Goal: Navigation & Orientation: Understand site structure

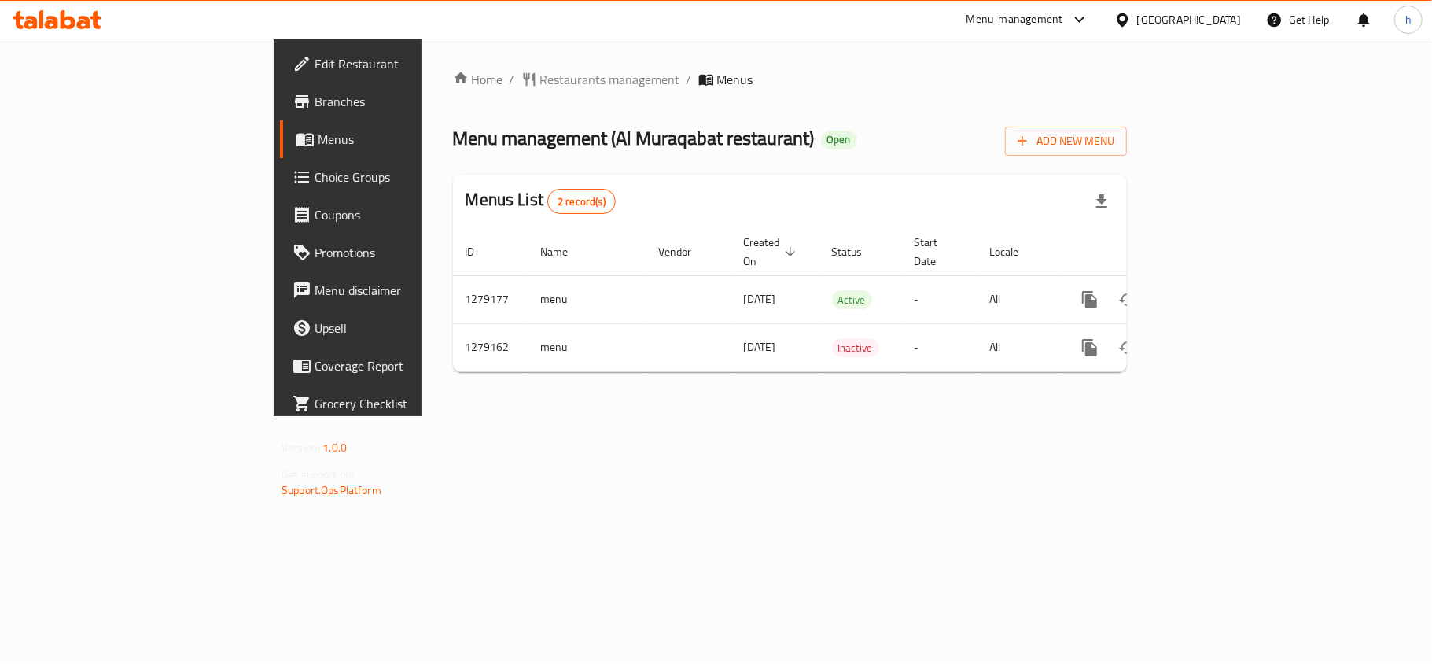
click at [1171, 20] on div "[GEOGRAPHIC_DATA]" at bounding box center [1189, 19] width 104 height 17
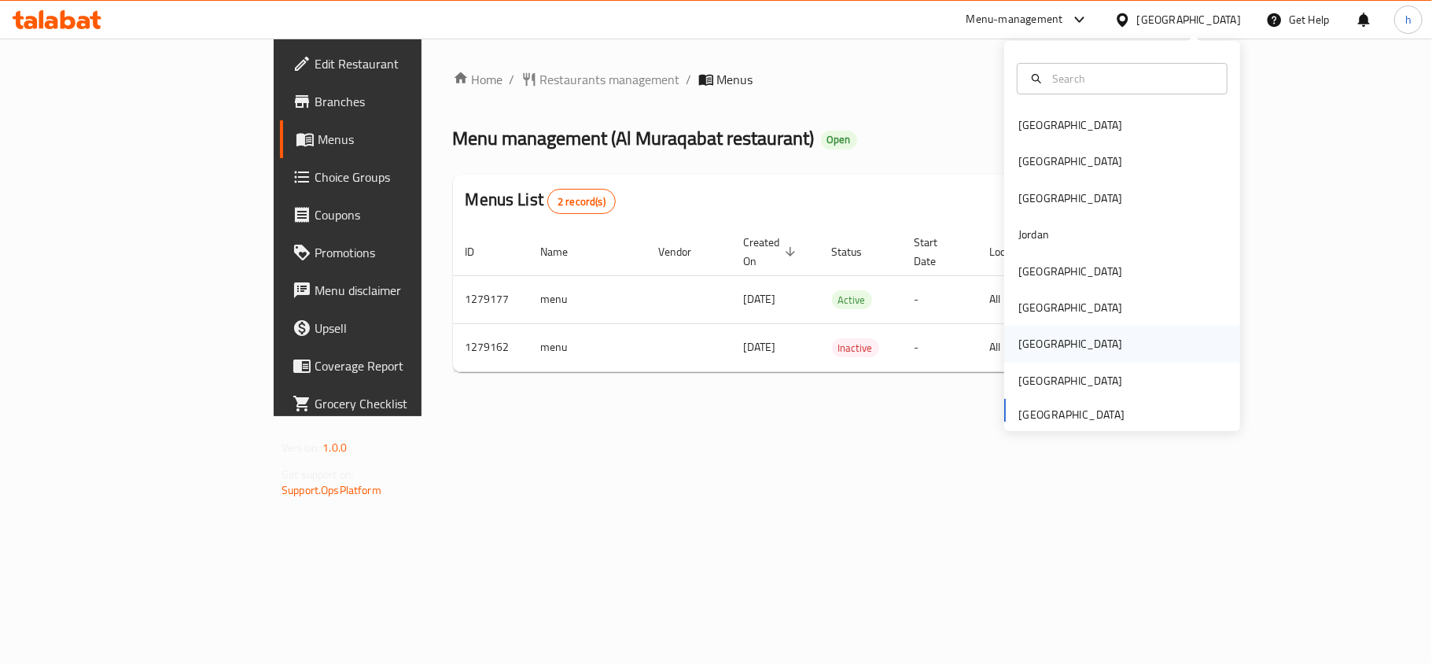
click at [1026, 337] on div "[GEOGRAPHIC_DATA]" at bounding box center [1071, 343] width 104 height 17
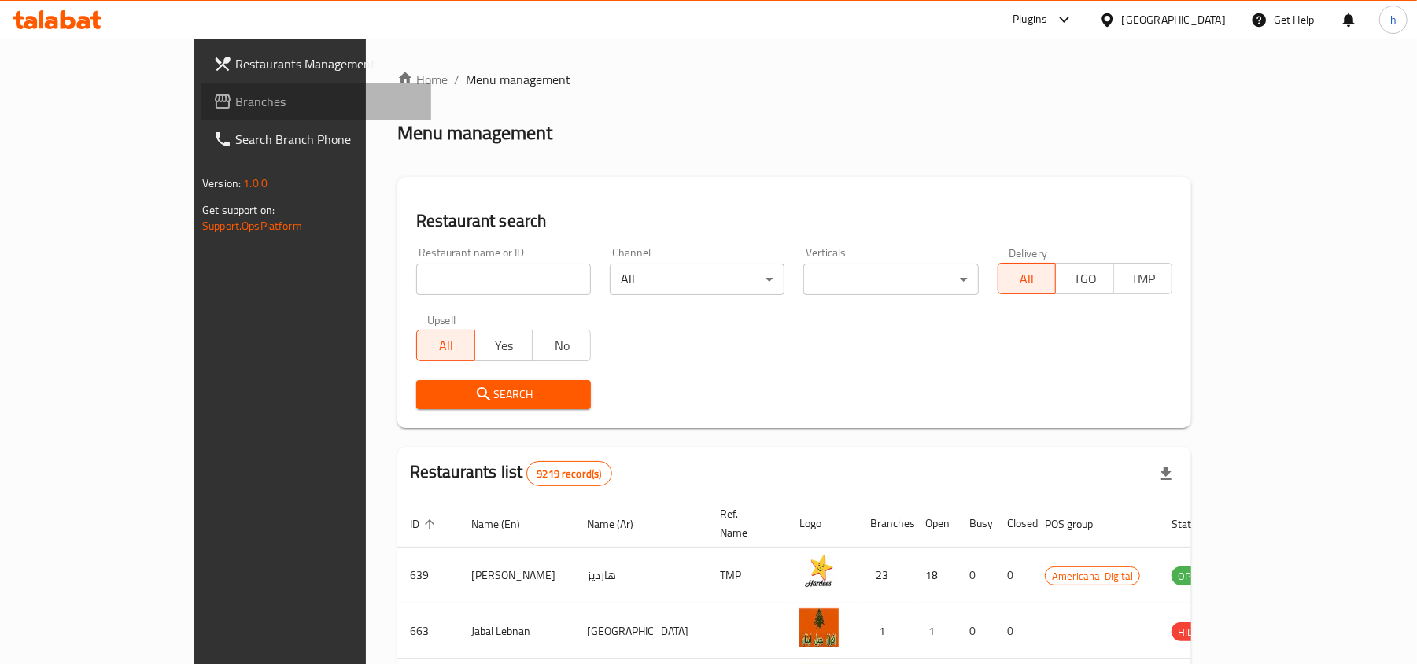
click at [213, 95] on icon at bounding box center [222, 101] width 19 height 19
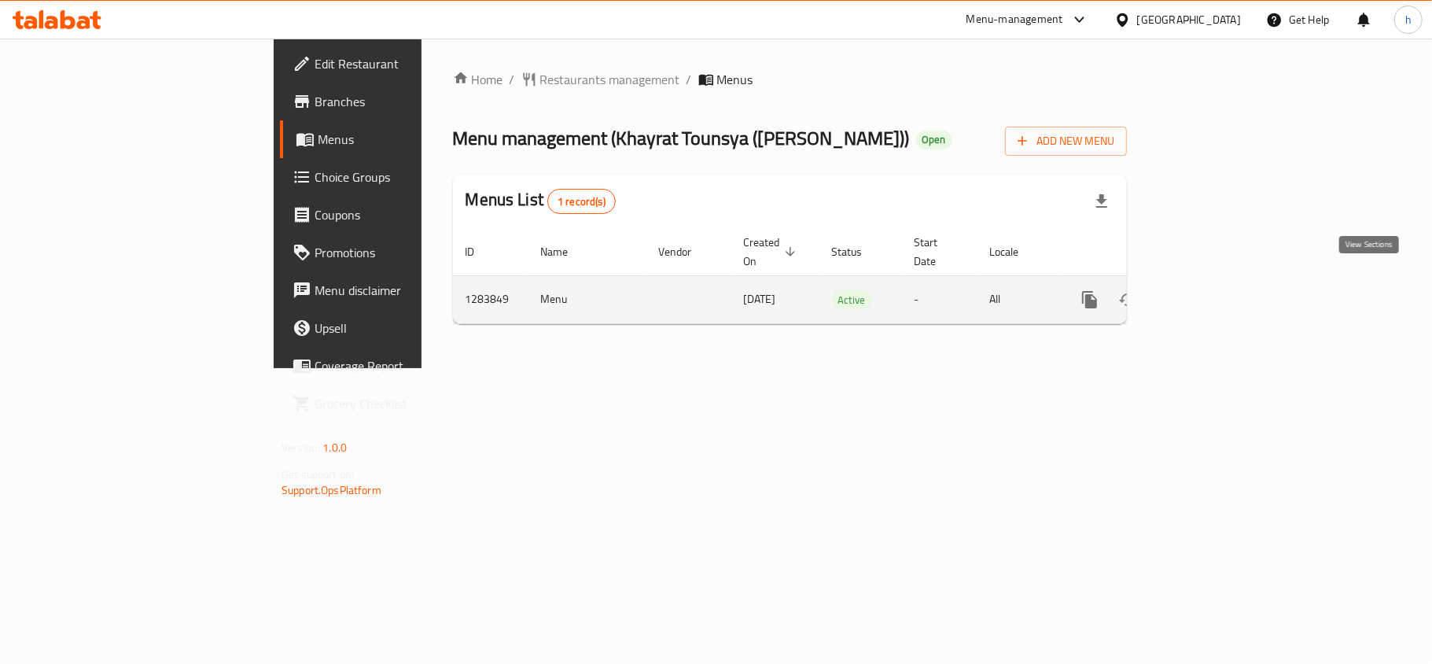
click at [1213, 290] on icon "enhanced table" at bounding box center [1203, 299] width 19 height 19
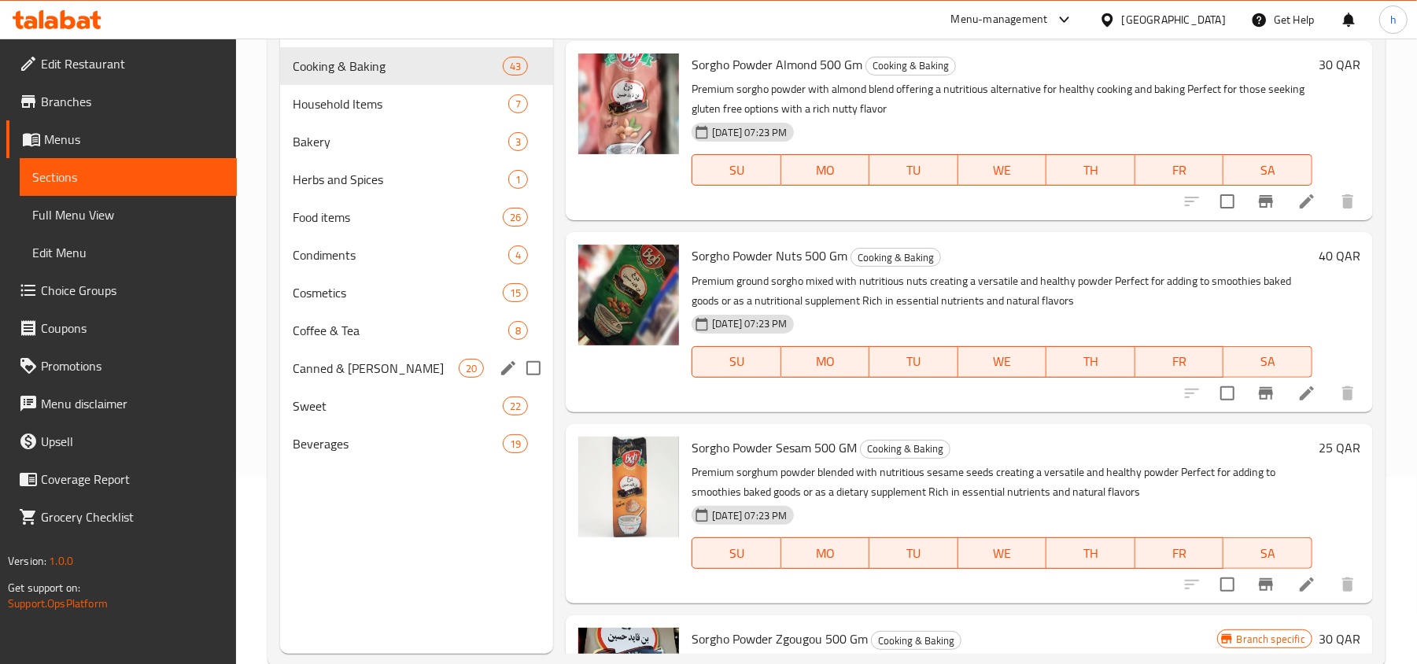
scroll to position [221, 0]
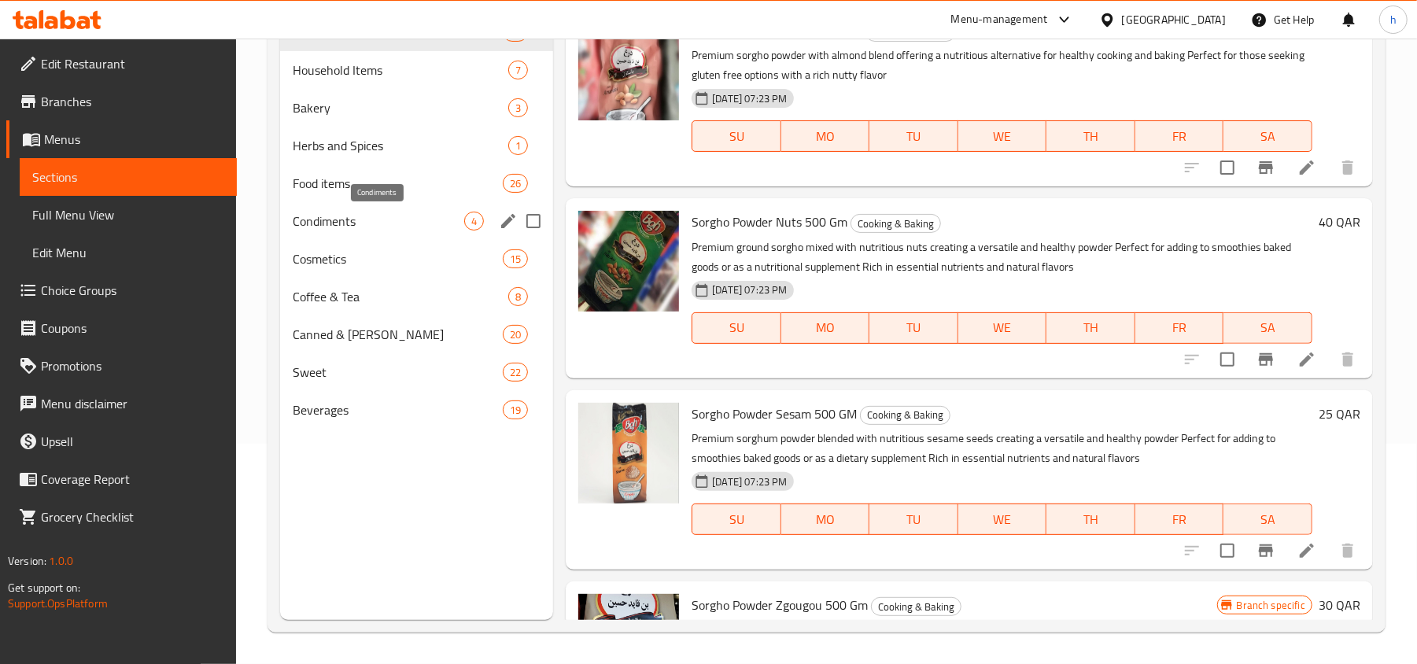
click at [369, 216] on span "Condiments" at bounding box center [378, 221] width 171 height 19
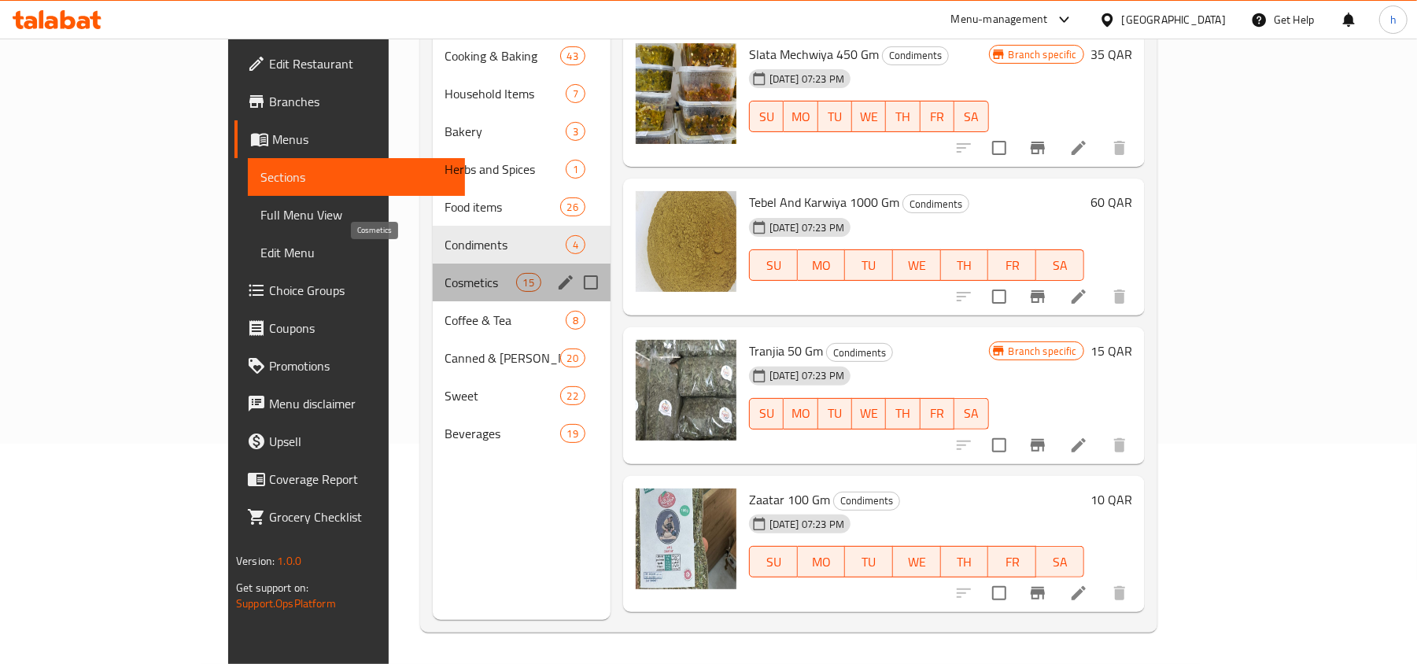
click at [445, 273] on span "Cosmetics" at bounding box center [480, 282] width 71 height 19
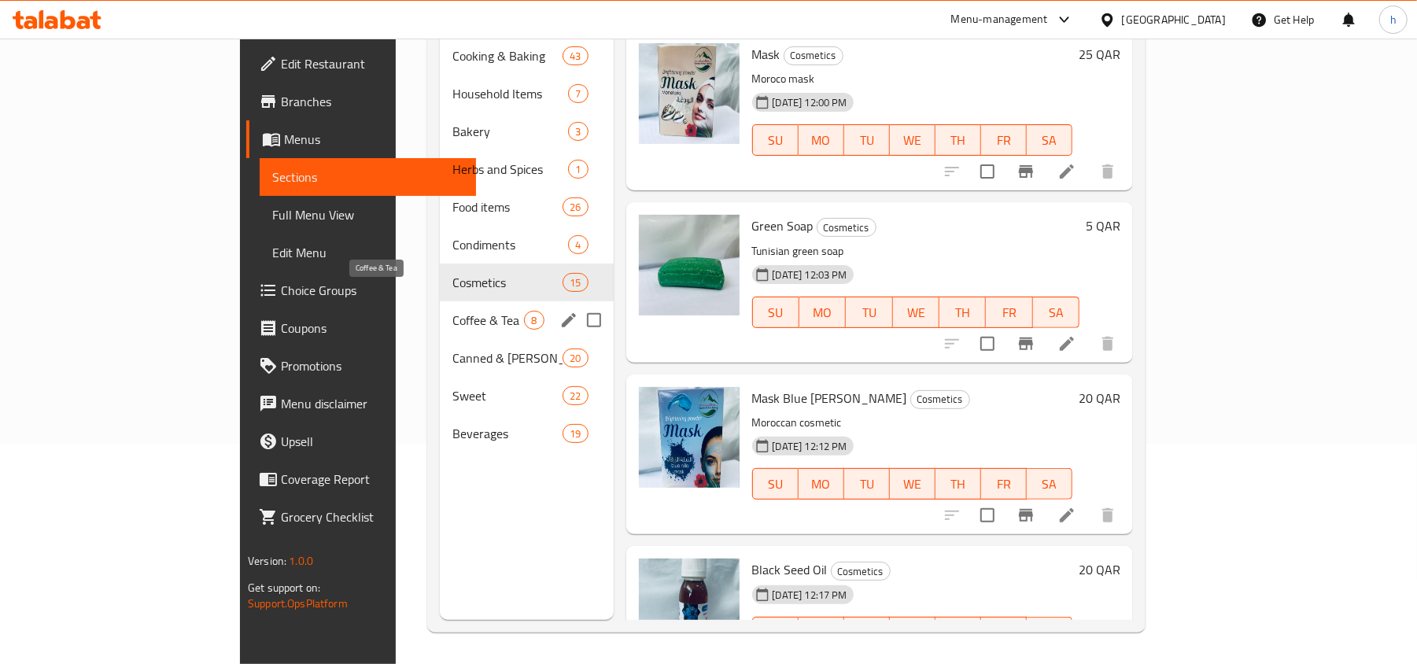
click at [452, 311] on span "Coffee & Tea" at bounding box center [488, 320] width 72 height 19
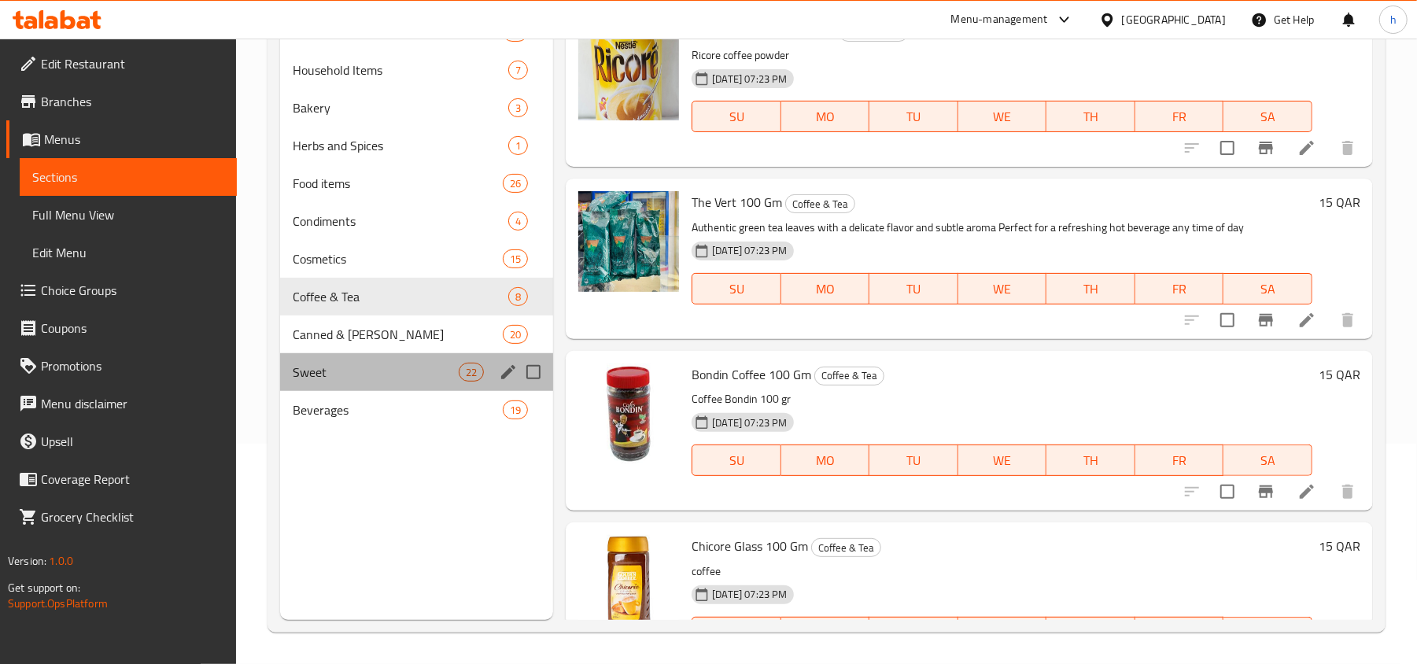
click at [367, 359] on div "Sweet 22" at bounding box center [416, 372] width 273 height 38
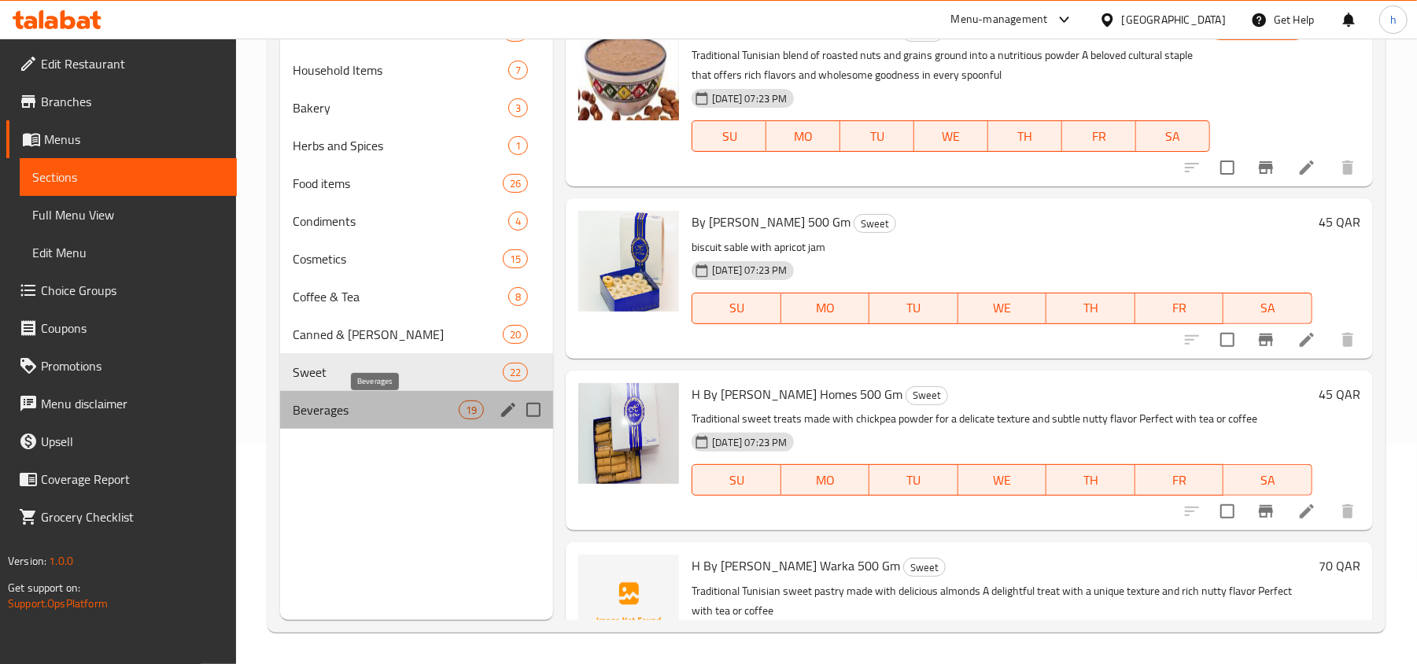
click at [365, 412] on span "Beverages" at bounding box center [376, 409] width 166 height 19
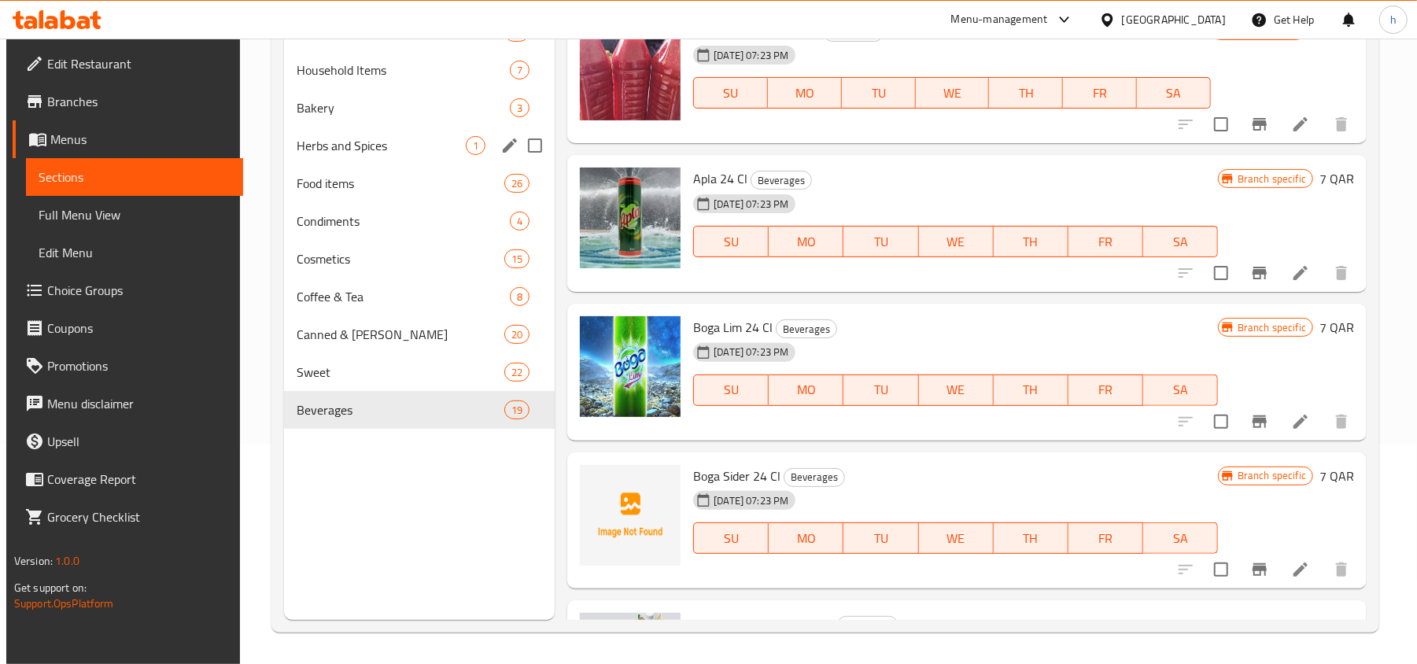
click at [381, 157] on div "Herbs and Spices 1" at bounding box center [419, 146] width 271 height 38
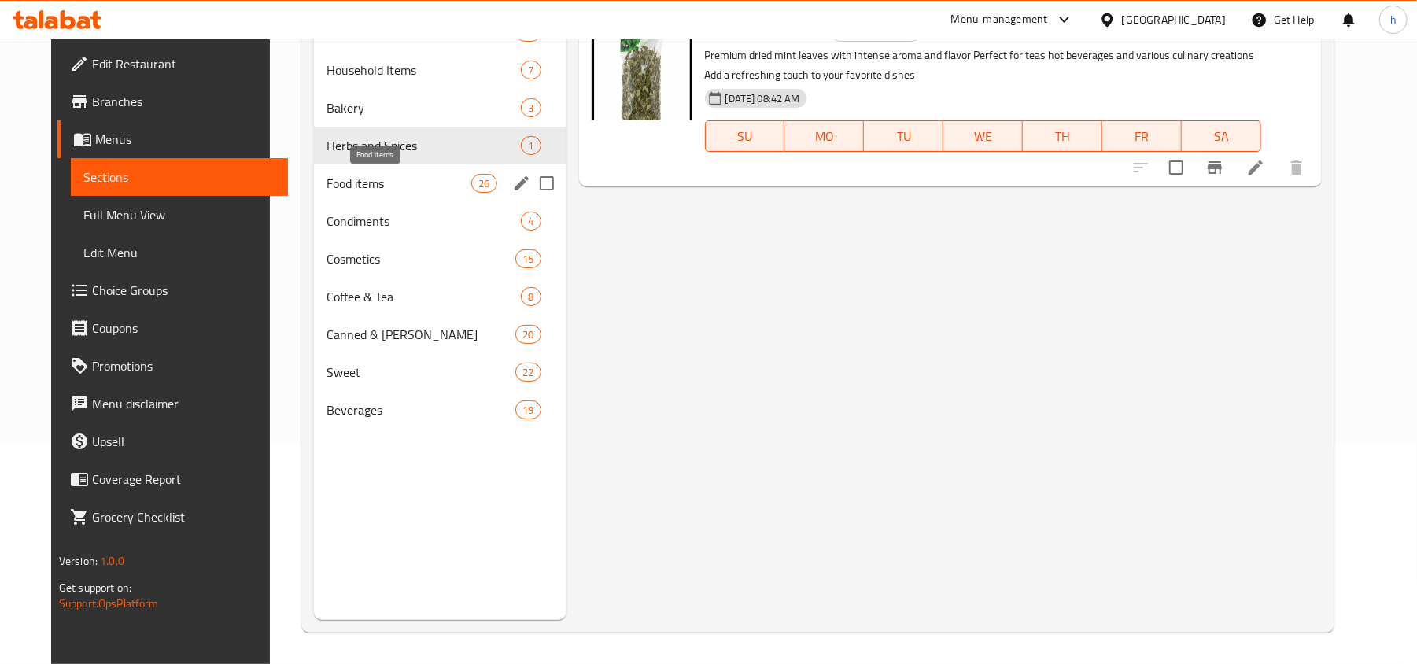
click at [369, 184] on span "Food items" at bounding box center [398, 183] width 145 height 19
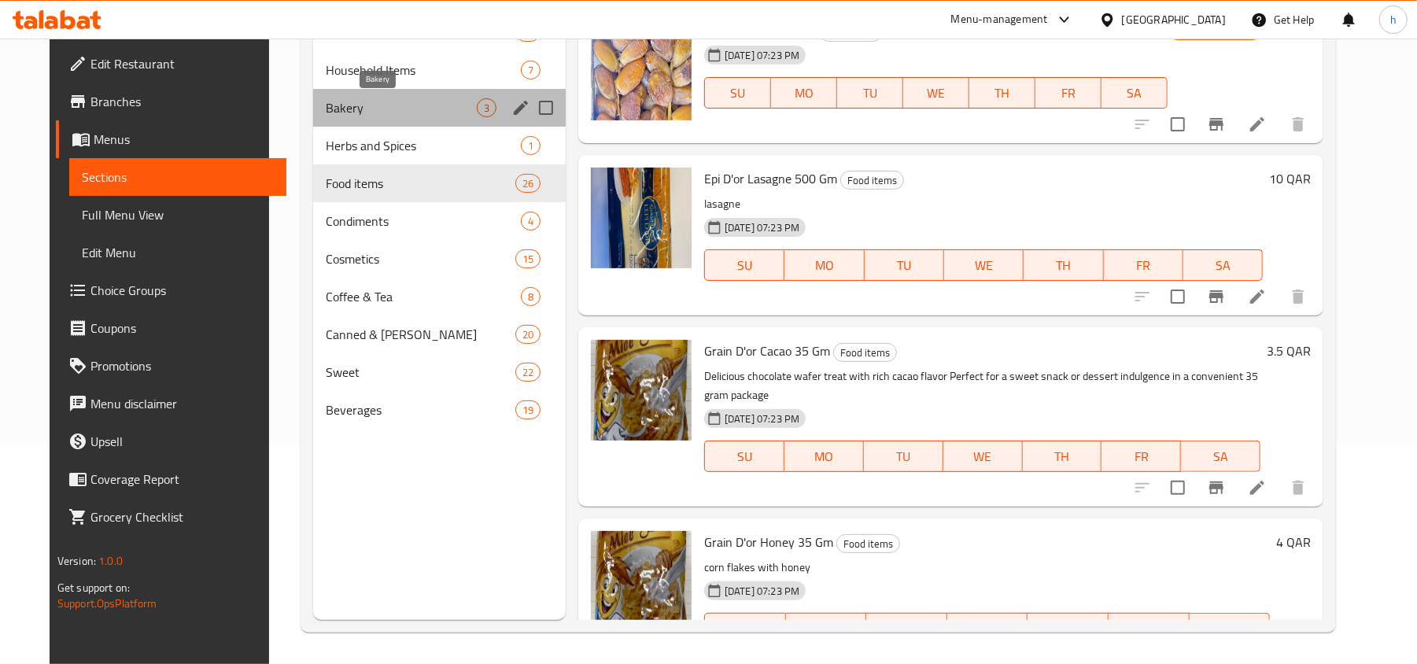
click at [359, 113] on span "Bakery" at bounding box center [401, 107] width 151 height 19
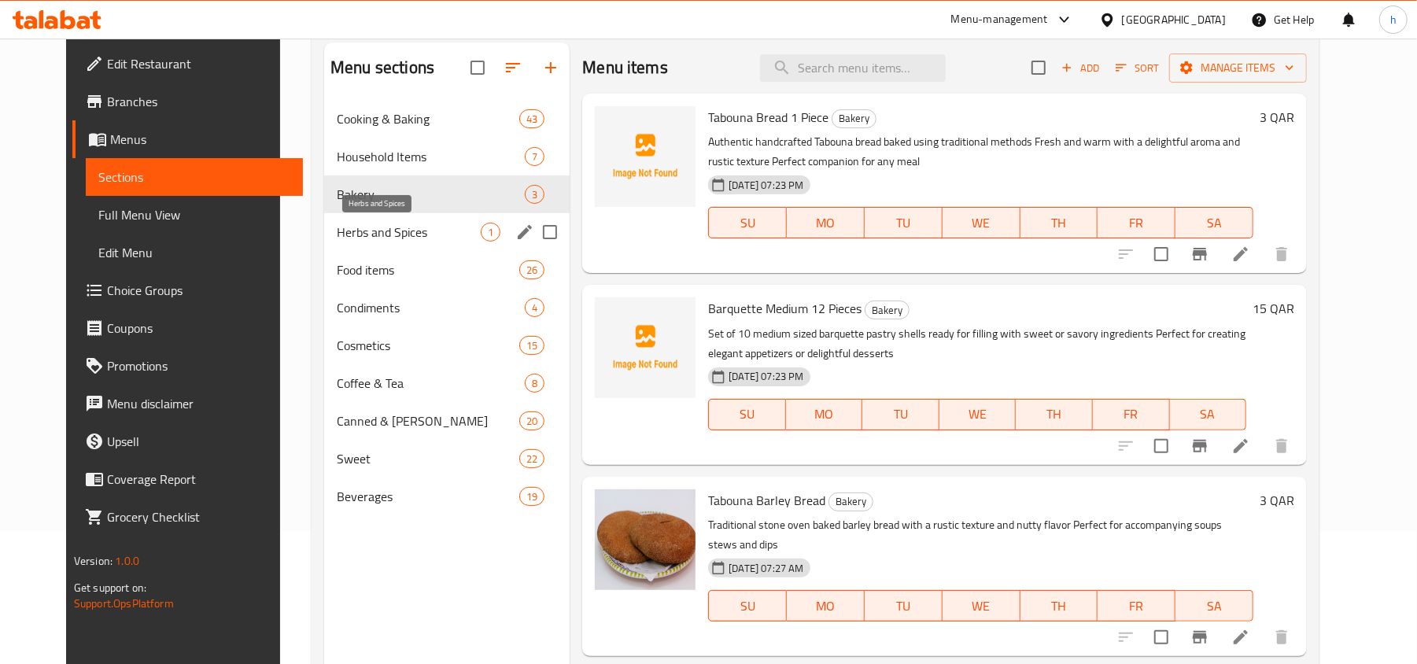
scroll to position [116, 0]
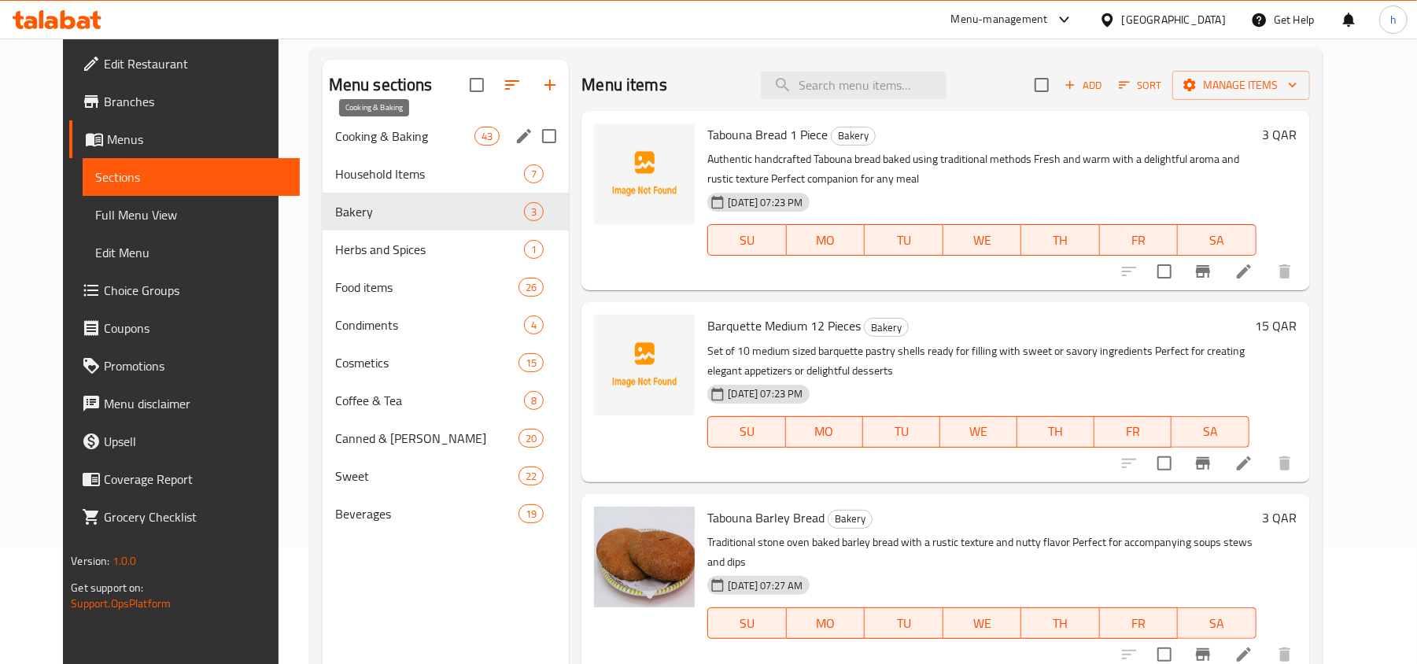
click at [357, 134] on span "Cooking & Baking" at bounding box center [404, 136] width 139 height 19
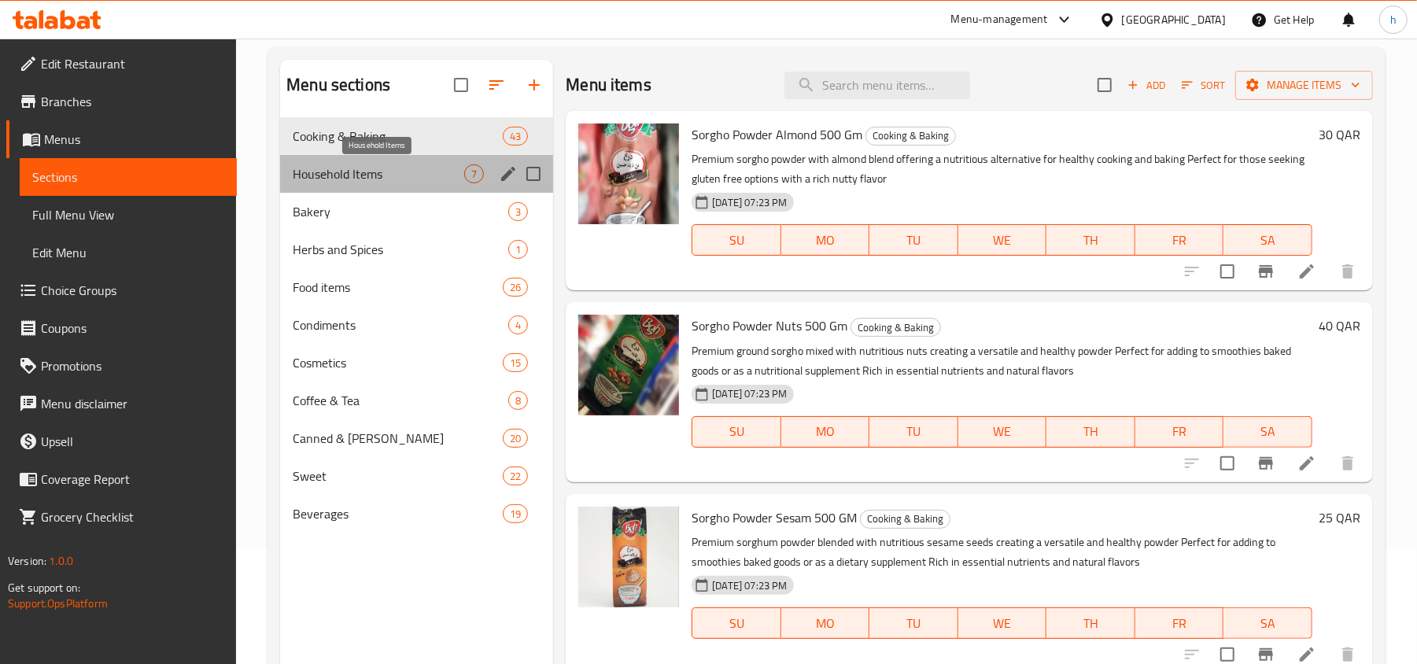
click at [362, 180] on span "Household Items" at bounding box center [378, 173] width 171 height 19
